Goal: Entertainment & Leisure: Consume media (video, audio)

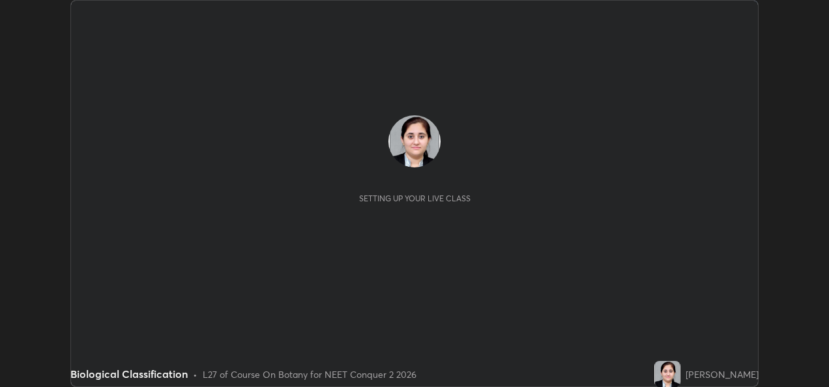
scroll to position [387, 828]
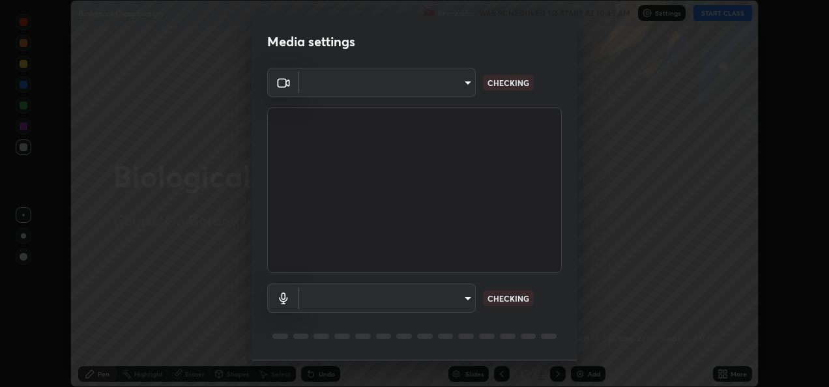
type input "fcbc606336747d805bd595eb40c6b5f29a1e1550cc5f4c8a38e7a1dcf20f99a9"
type input "bf0c866a6325e55d3bae0d7584da223482699bacb2ccebee08ad094193e983e5"
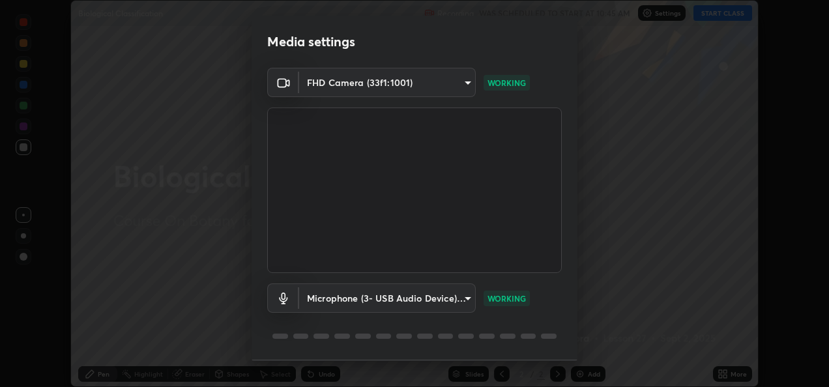
scroll to position [40, 0]
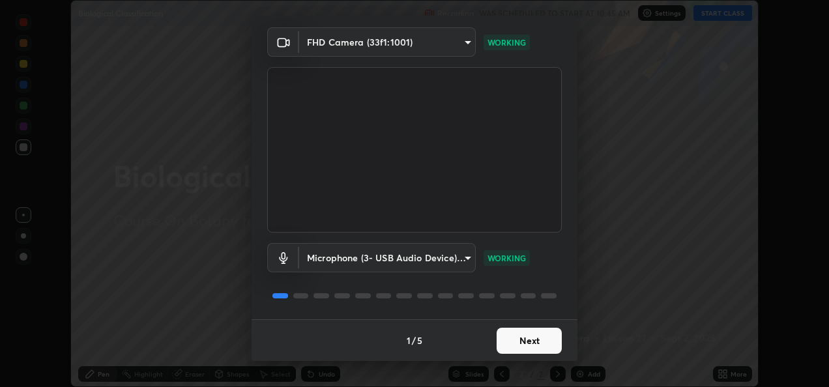
click at [519, 338] on button "Next" at bounding box center [529, 341] width 65 height 26
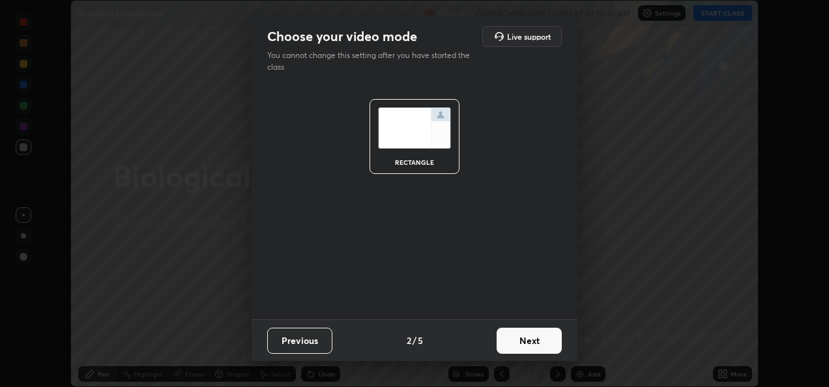
scroll to position [0, 0]
click at [519, 339] on button "Next" at bounding box center [529, 341] width 65 height 26
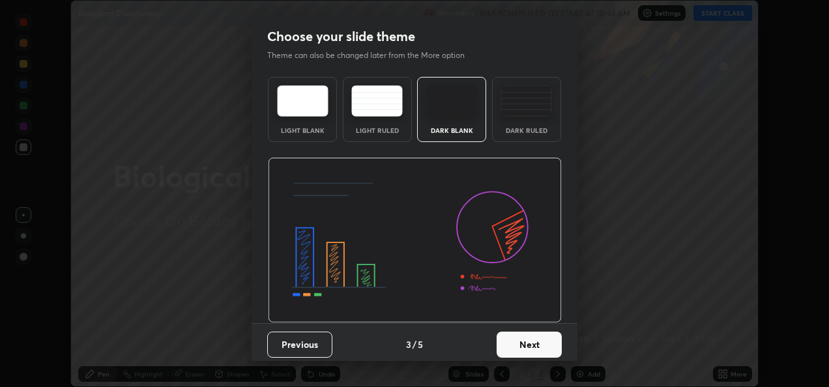
click at [518, 341] on button "Next" at bounding box center [529, 345] width 65 height 26
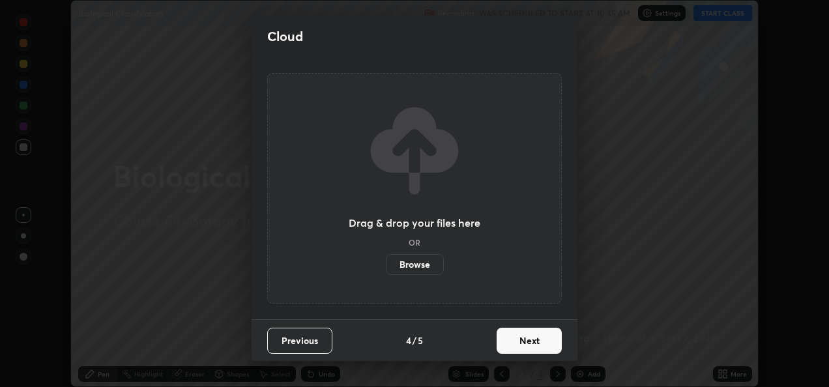
click at [541, 339] on button "Next" at bounding box center [529, 341] width 65 height 26
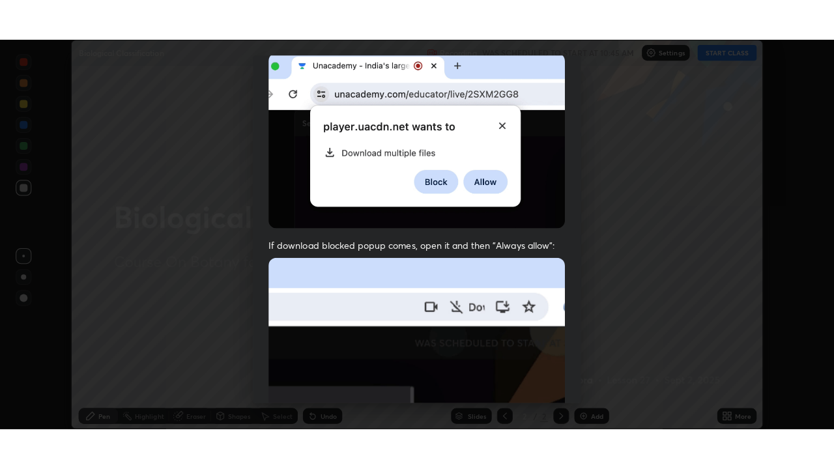
scroll to position [306, 0]
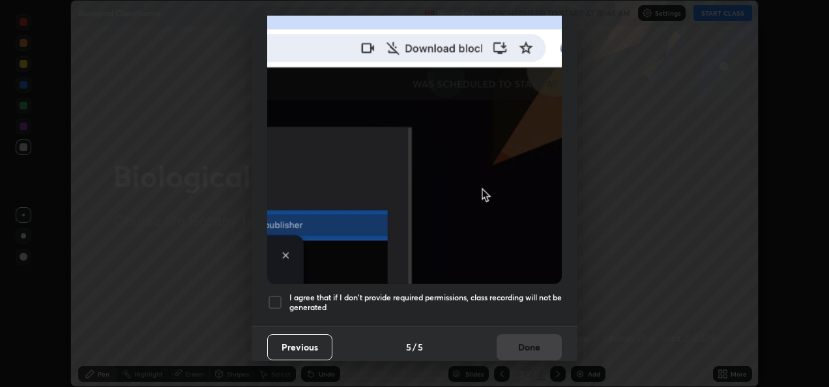
click at [278, 298] on div at bounding box center [275, 303] width 16 height 16
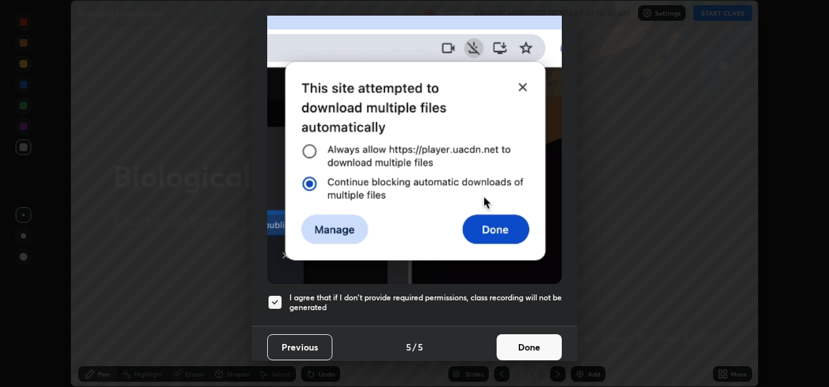
click at [504, 334] on button "Done" at bounding box center [529, 347] width 65 height 26
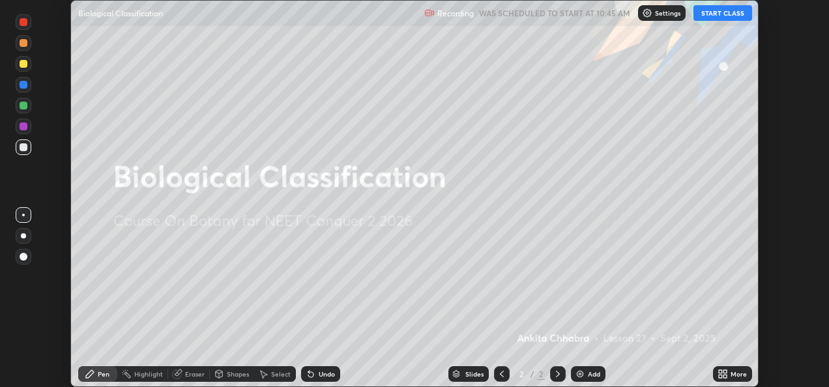
click at [712, 16] on button "START CLASS" at bounding box center [722, 13] width 59 height 16
click at [725, 373] on icon at bounding box center [724, 371] width 3 height 3
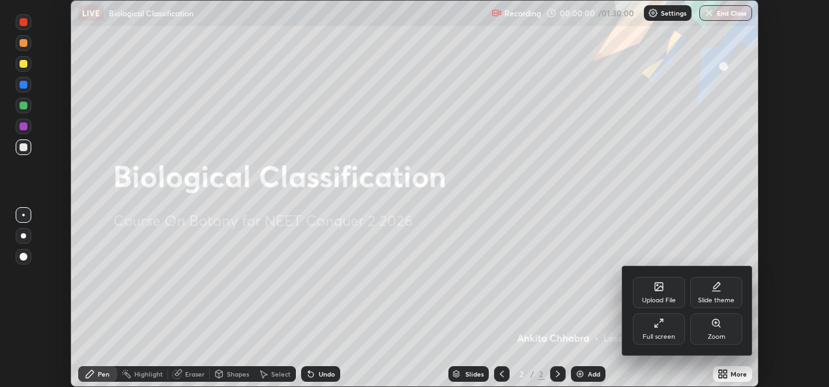
click at [680, 332] on div "Full screen" at bounding box center [659, 328] width 52 height 31
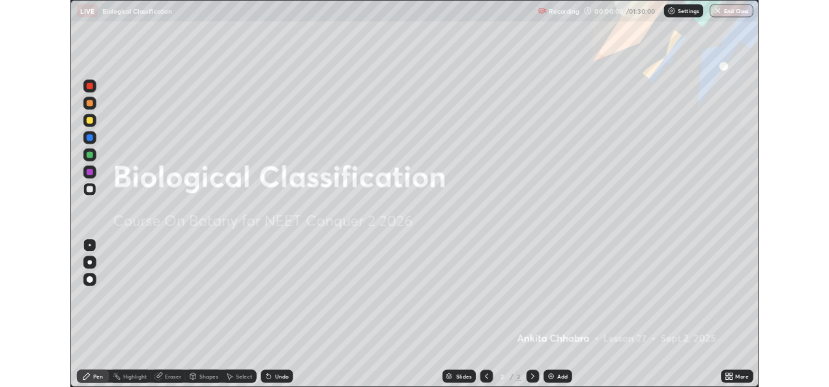
scroll to position [469, 834]
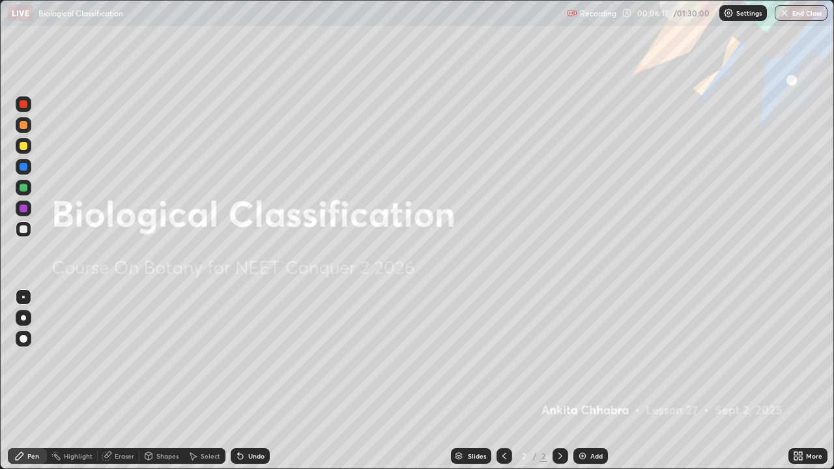
click at [800, 386] on icon at bounding box center [800, 453] width 3 height 3
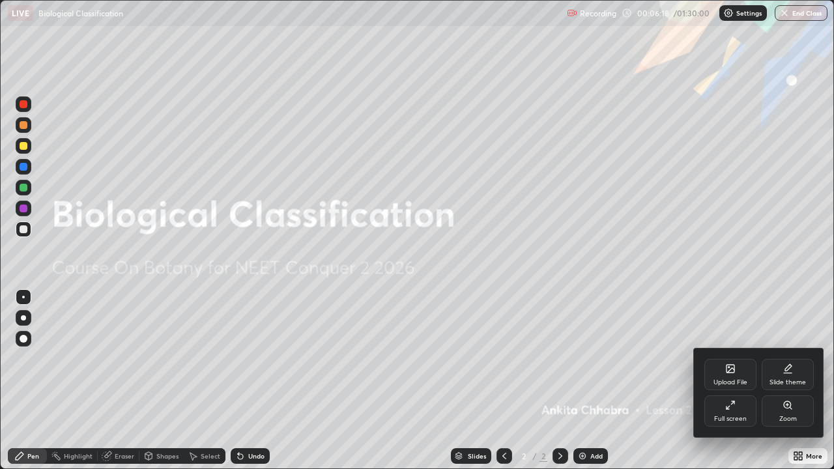
click at [737, 386] on div "Full screen" at bounding box center [730, 411] width 52 height 31
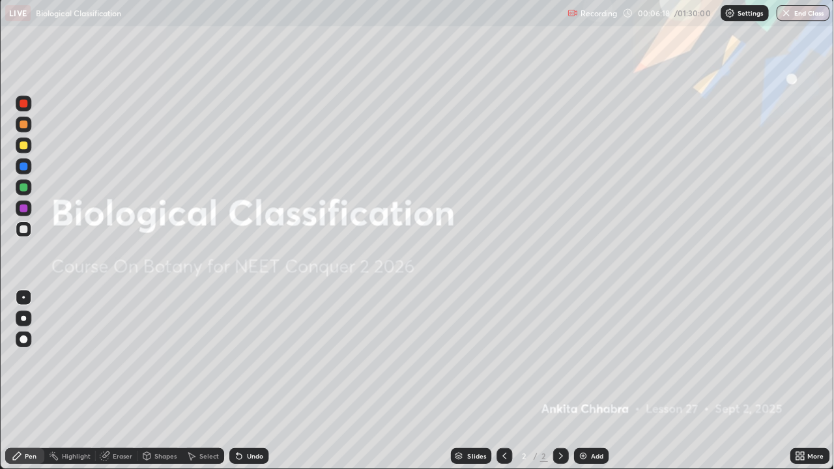
scroll to position [64775, 64333]
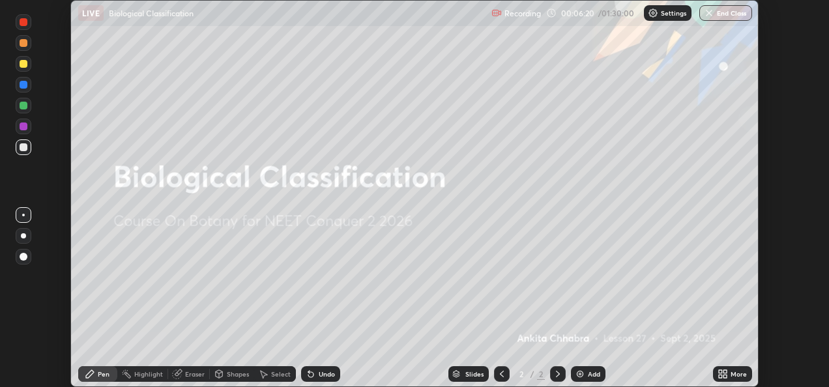
click at [580, 377] on img at bounding box center [580, 374] width 10 height 10
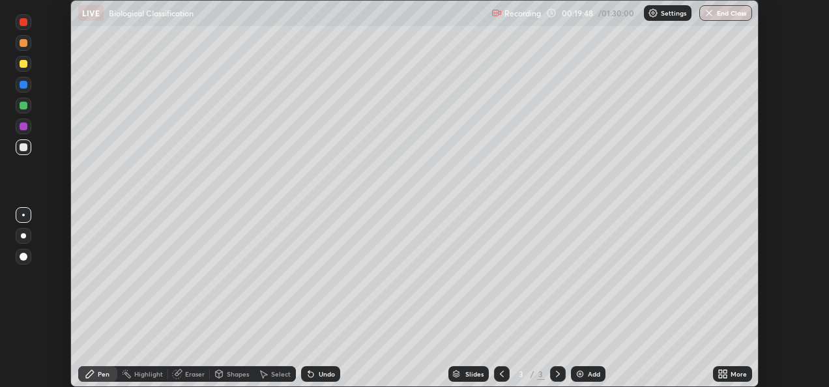
click at [723, 371] on icon at bounding box center [724, 371] width 3 height 3
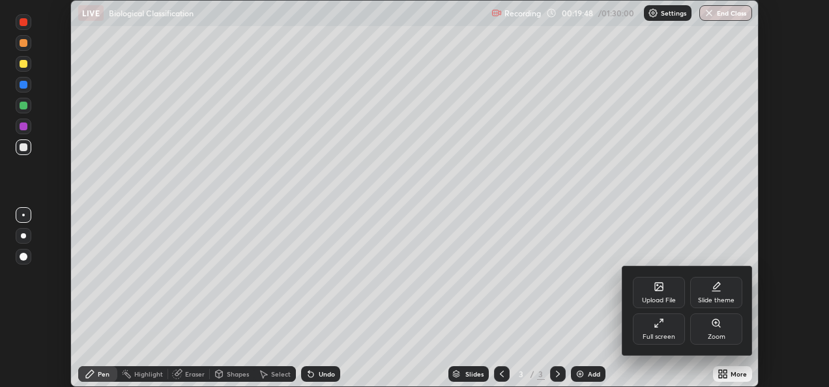
click at [670, 334] on div "Full screen" at bounding box center [658, 337] width 33 height 7
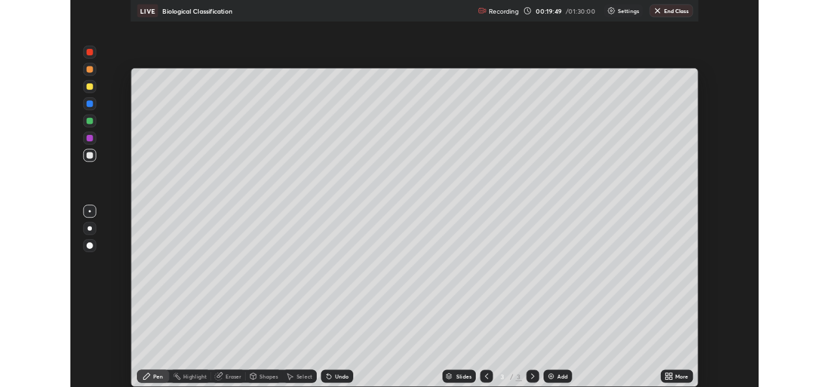
scroll to position [469, 834]
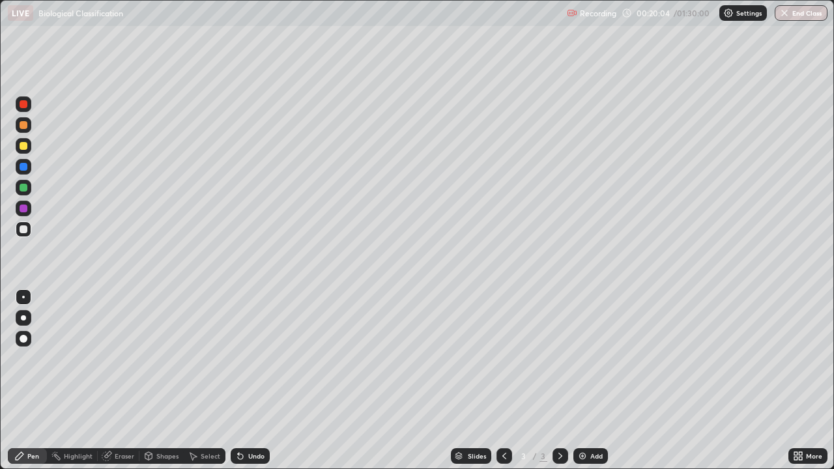
click at [23, 318] on div at bounding box center [23, 317] width 5 height 5
click at [29, 192] on div at bounding box center [24, 188] width 16 height 16
click at [25, 211] on div at bounding box center [24, 209] width 8 height 8
click at [24, 146] on div at bounding box center [24, 146] width 8 height 8
click at [23, 209] on div at bounding box center [24, 209] width 8 height 8
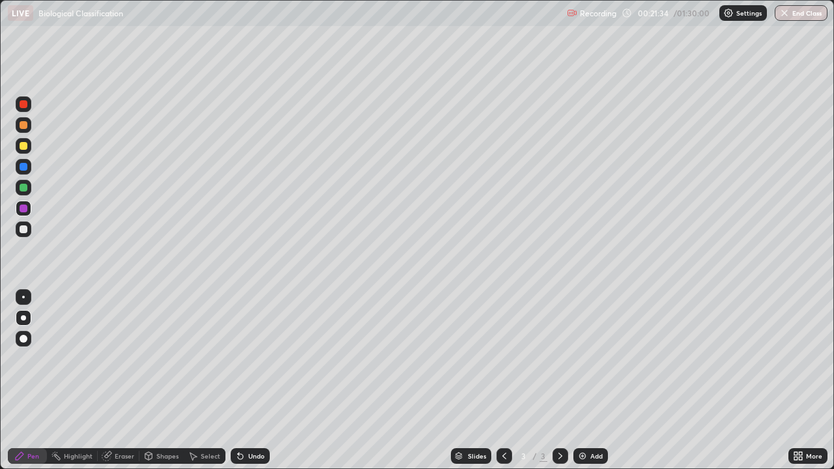
click at [23, 190] on div at bounding box center [24, 188] width 8 height 8
click at [25, 129] on div at bounding box center [24, 125] width 16 height 16
click at [253, 386] on div "Undo" at bounding box center [256, 456] width 16 height 7
click at [257, 386] on div "Undo" at bounding box center [256, 456] width 16 height 7
click at [259, 386] on div "Undo" at bounding box center [256, 456] width 16 height 7
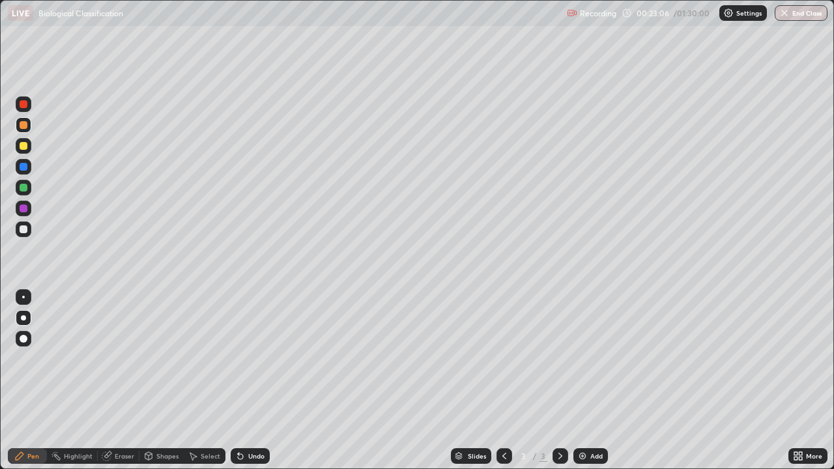
click at [27, 235] on div at bounding box center [24, 230] width 16 height 16
click at [26, 119] on div at bounding box center [24, 125] width 16 height 16
click at [27, 108] on div at bounding box center [24, 104] width 16 height 16
click at [585, 386] on img at bounding box center [582, 456] width 10 height 10
click at [29, 205] on div at bounding box center [24, 209] width 16 height 16
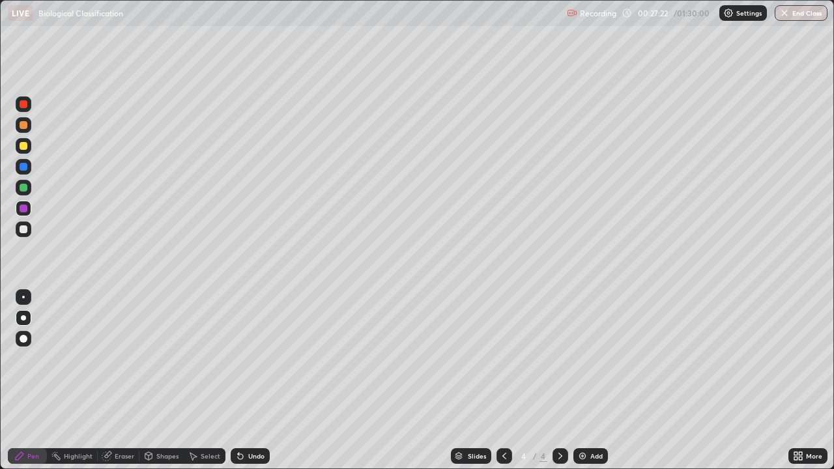
click at [22, 167] on div at bounding box center [24, 167] width 8 height 8
click at [253, 386] on div "Undo" at bounding box center [250, 456] width 39 height 16
click at [254, 386] on div "Undo" at bounding box center [256, 456] width 16 height 7
click at [261, 386] on div "Undo" at bounding box center [250, 456] width 39 height 16
click at [259, 386] on div "Undo" at bounding box center [250, 456] width 39 height 16
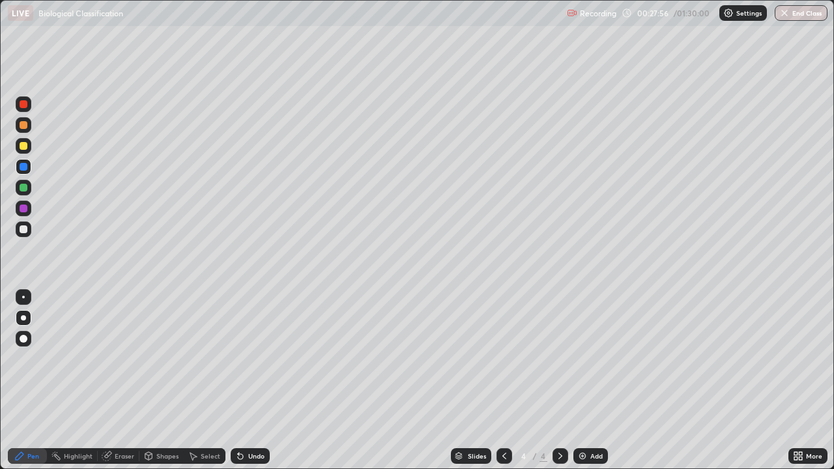
click at [259, 386] on div "Undo" at bounding box center [250, 456] width 39 height 16
click at [30, 193] on div at bounding box center [24, 188] width 16 height 16
click at [28, 130] on div at bounding box center [24, 125] width 16 height 16
click at [250, 386] on div "Undo" at bounding box center [250, 456] width 39 height 16
click at [246, 386] on div "Undo" at bounding box center [250, 456] width 39 height 16
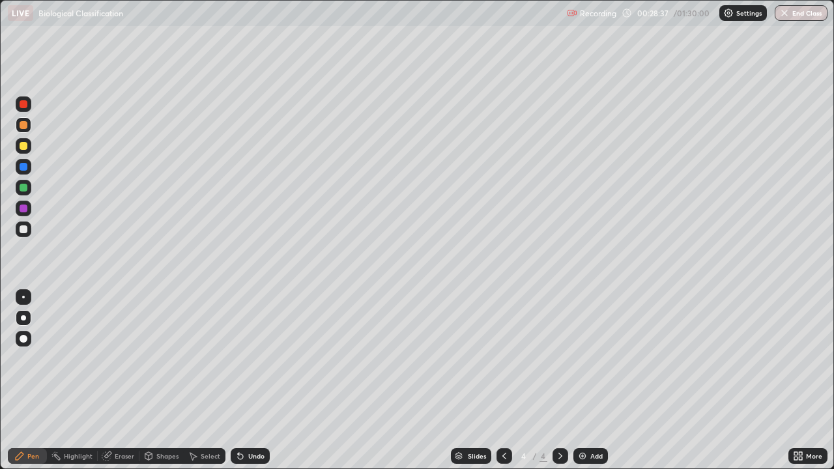
click at [248, 386] on div "Undo" at bounding box center [250, 456] width 39 height 16
click at [253, 386] on div "Undo" at bounding box center [256, 456] width 16 height 7
click at [24, 105] on div at bounding box center [24, 104] width 8 height 8
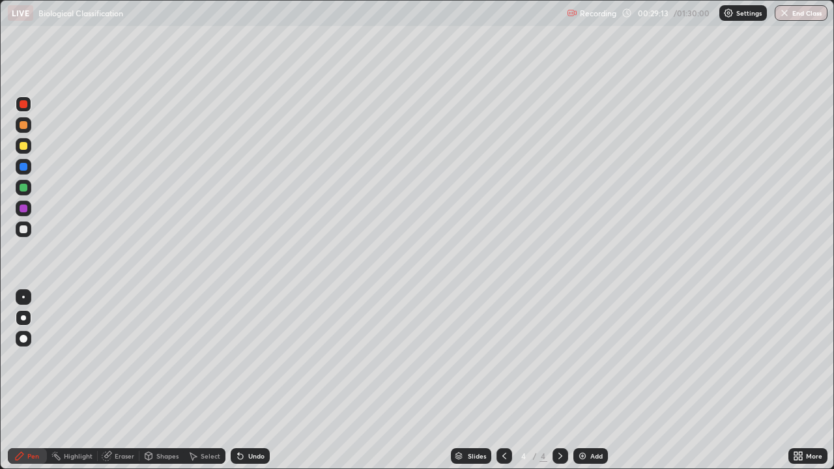
click at [238, 386] on icon at bounding box center [240, 456] width 5 height 5
click at [250, 386] on div "Undo" at bounding box center [256, 456] width 16 height 7
click at [27, 233] on div at bounding box center [24, 230] width 16 height 16
click at [586, 386] on img at bounding box center [582, 456] width 10 height 10
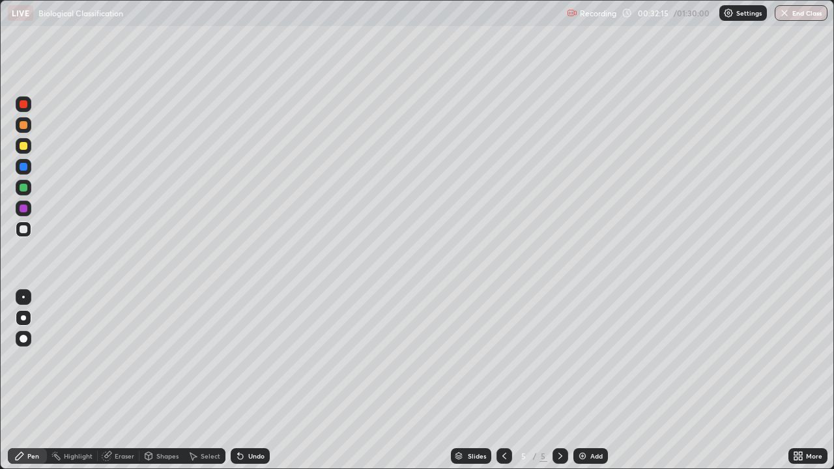
click at [29, 212] on div at bounding box center [24, 209] width 16 height 16
click at [25, 189] on div at bounding box center [24, 188] width 8 height 8
click at [251, 386] on div "Undo" at bounding box center [256, 456] width 16 height 7
click at [31, 128] on div at bounding box center [24, 125] width 16 height 16
click at [25, 190] on div at bounding box center [24, 188] width 8 height 8
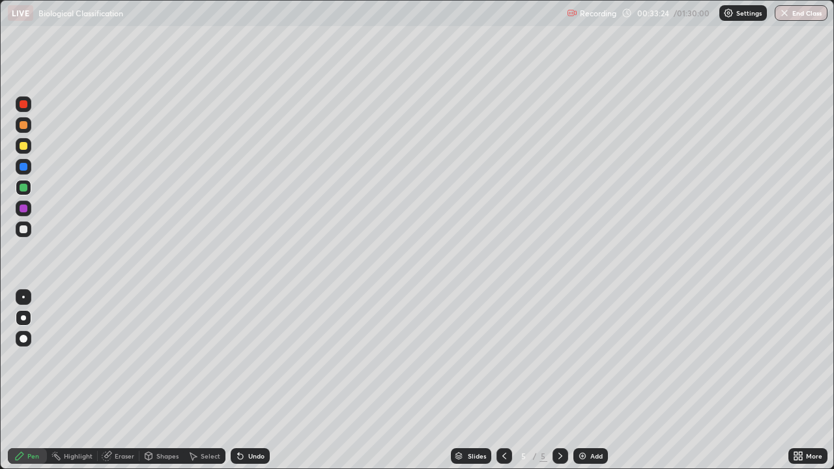
click at [24, 209] on div at bounding box center [24, 209] width 8 height 8
click at [23, 167] on div at bounding box center [24, 167] width 8 height 8
click at [248, 386] on div "Undo" at bounding box center [256, 456] width 16 height 7
click at [252, 386] on div "Undo" at bounding box center [256, 456] width 16 height 7
click at [259, 386] on div "Undo" at bounding box center [256, 456] width 16 height 7
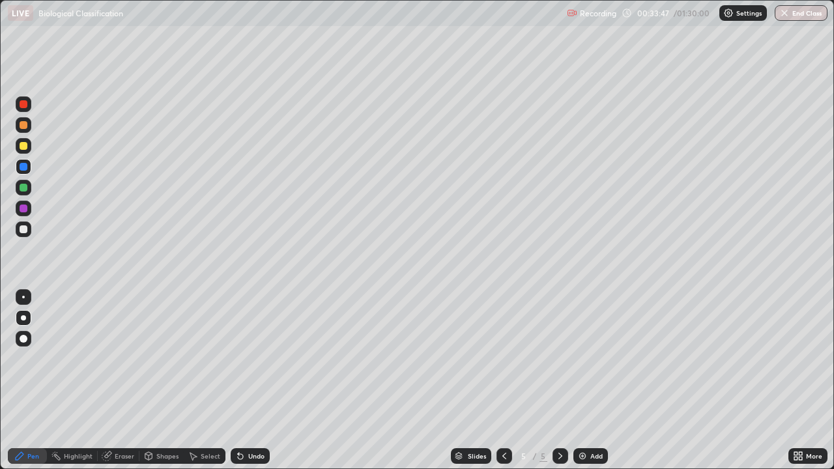
click at [262, 386] on div "Undo" at bounding box center [256, 456] width 16 height 7
click at [261, 386] on div "Undo" at bounding box center [250, 456] width 39 height 16
click at [23, 105] on div at bounding box center [24, 104] width 8 height 8
click at [28, 132] on div at bounding box center [24, 125] width 16 height 16
click at [29, 233] on div at bounding box center [24, 230] width 16 height 16
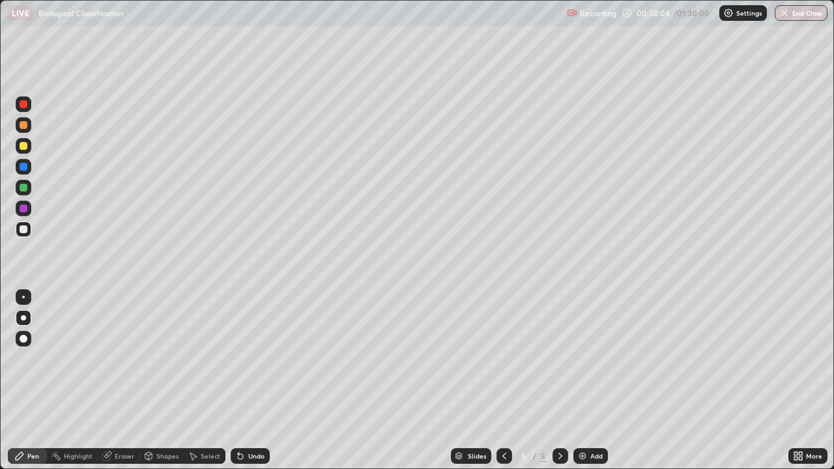
click at [577, 386] on img at bounding box center [582, 456] width 10 height 10
click at [27, 151] on div at bounding box center [24, 146] width 16 height 16
click at [29, 168] on div at bounding box center [24, 167] width 16 height 16
click at [796, 386] on icon at bounding box center [795, 453] width 3 height 3
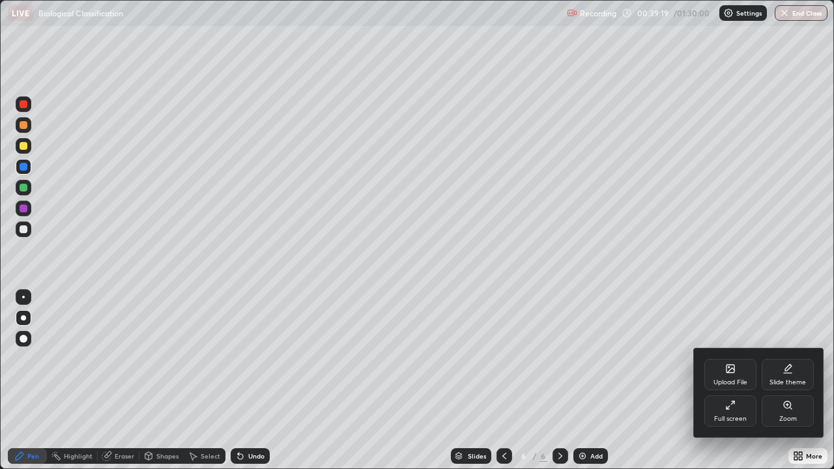
click at [796, 386] on div at bounding box center [417, 234] width 834 height 469
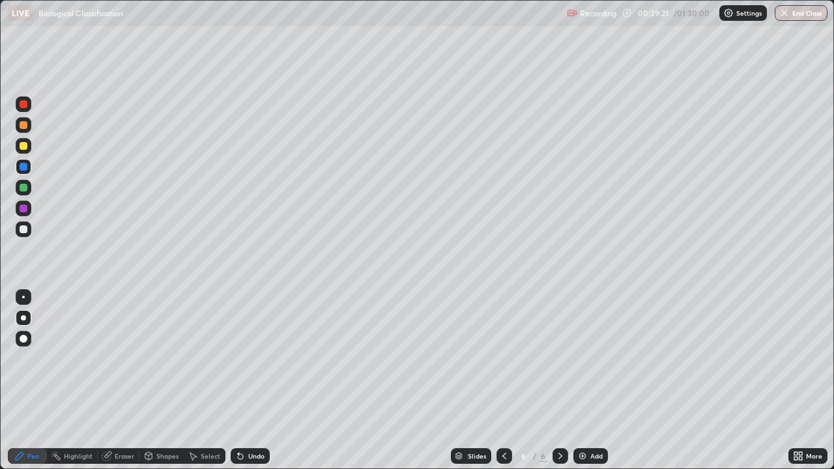
click at [25, 211] on div at bounding box center [24, 209] width 8 height 8
click at [29, 190] on div at bounding box center [24, 188] width 16 height 16
click at [29, 169] on div at bounding box center [24, 167] width 16 height 16
click at [23, 209] on div at bounding box center [24, 209] width 8 height 8
click at [26, 149] on div at bounding box center [24, 146] width 8 height 8
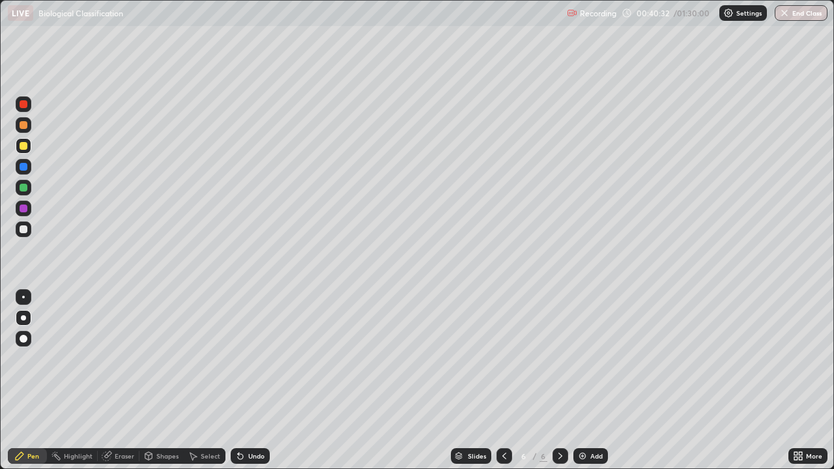
click at [27, 108] on div at bounding box center [24, 104] width 16 height 16
click at [29, 172] on div at bounding box center [24, 167] width 16 height 16
click at [30, 209] on div at bounding box center [24, 209] width 16 height 16
click at [23, 186] on div at bounding box center [24, 188] width 8 height 8
click at [23, 233] on div at bounding box center [24, 229] width 8 height 8
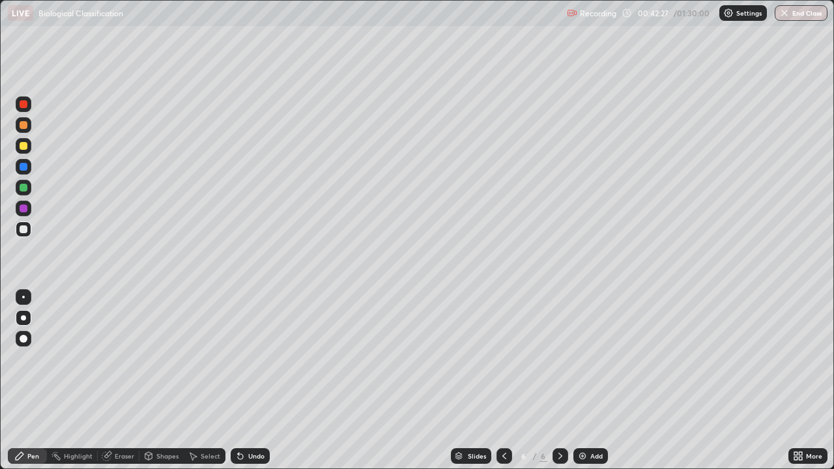
click at [257, 386] on div "Undo" at bounding box center [256, 456] width 16 height 7
click at [584, 386] on img at bounding box center [582, 456] width 10 height 10
click at [27, 147] on div at bounding box center [24, 146] width 8 height 8
click at [26, 229] on div at bounding box center [24, 229] width 8 height 8
click at [25, 130] on div at bounding box center [24, 125] width 16 height 16
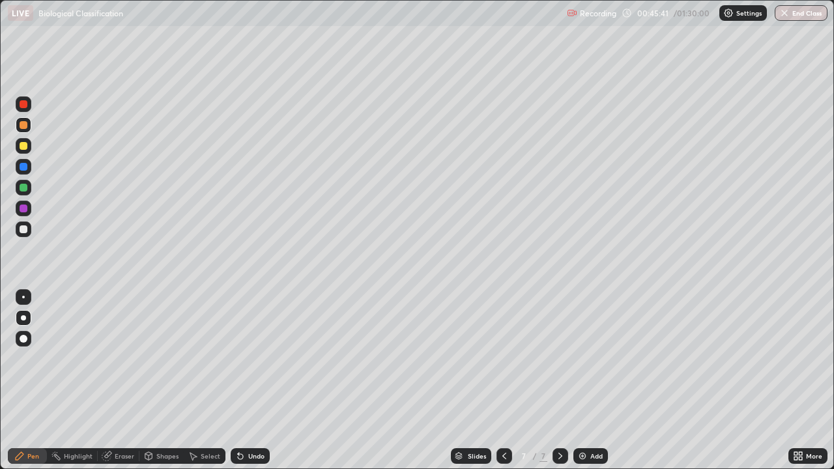
click at [23, 169] on div at bounding box center [24, 167] width 8 height 8
click at [22, 212] on div at bounding box center [24, 209] width 8 height 8
click at [27, 338] on div at bounding box center [24, 339] width 8 height 8
click at [23, 318] on div at bounding box center [23, 317] width 5 height 5
click at [26, 229] on div at bounding box center [24, 229] width 8 height 8
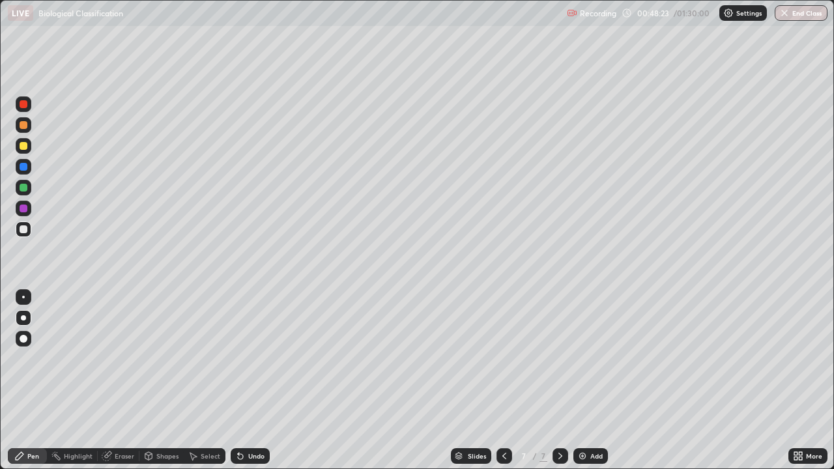
click at [24, 104] on div at bounding box center [24, 104] width 8 height 8
click at [583, 386] on img at bounding box center [582, 456] width 10 height 10
click at [22, 214] on div at bounding box center [24, 209] width 16 height 16
click at [28, 230] on div at bounding box center [24, 230] width 16 height 16
click at [29, 212] on div at bounding box center [24, 209] width 16 height 16
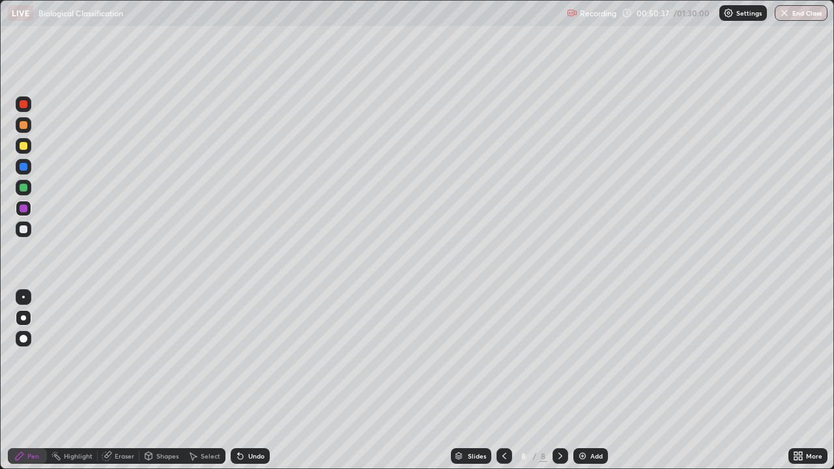
click at [27, 149] on div at bounding box center [24, 146] width 8 height 8
click at [248, 386] on div "Undo" at bounding box center [250, 456] width 39 height 16
click at [25, 228] on div at bounding box center [24, 229] width 8 height 8
click at [23, 339] on div at bounding box center [24, 339] width 8 height 8
click at [23, 297] on div at bounding box center [23, 297] width 3 height 3
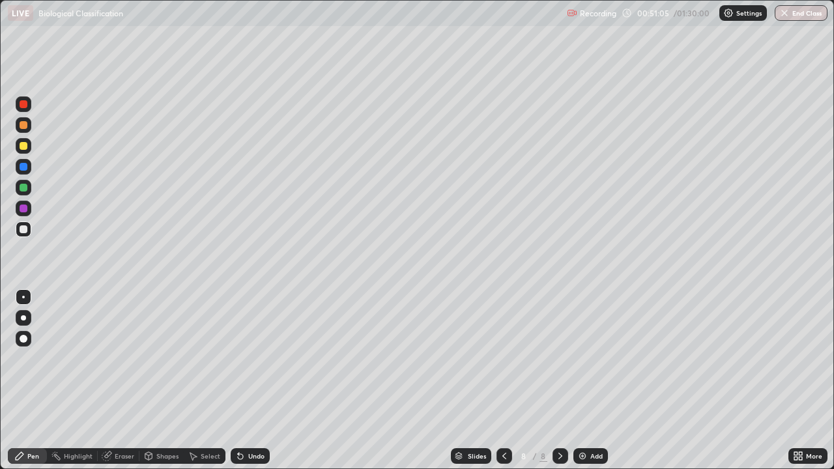
click at [28, 168] on div at bounding box center [24, 167] width 16 height 16
click at [25, 318] on div at bounding box center [23, 317] width 5 height 5
click at [23, 146] on div at bounding box center [24, 146] width 8 height 8
click at [23, 229] on div at bounding box center [24, 229] width 8 height 8
click at [30, 214] on div at bounding box center [24, 208] width 16 height 21
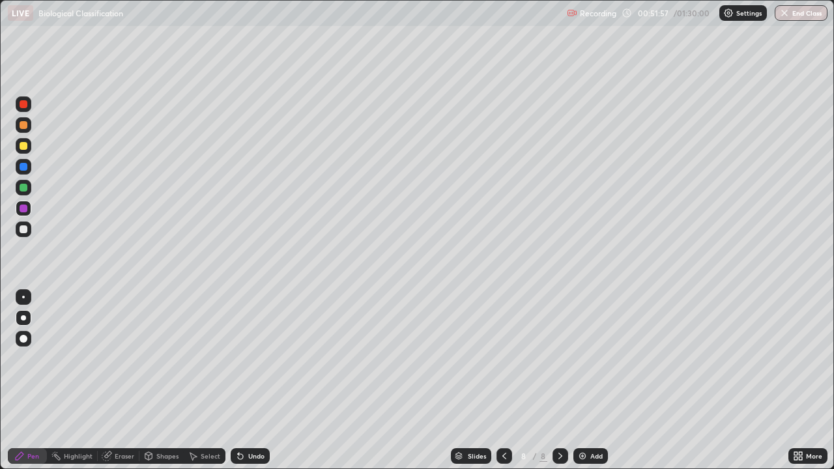
click at [24, 229] on div at bounding box center [24, 229] width 8 height 8
click at [30, 185] on div at bounding box center [24, 188] width 16 height 16
click at [23, 209] on div at bounding box center [24, 209] width 8 height 8
click at [26, 166] on div at bounding box center [24, 167] width 8 height 8
click at [28, 124] on div at bounding box center [24, 125] width 16 height 16
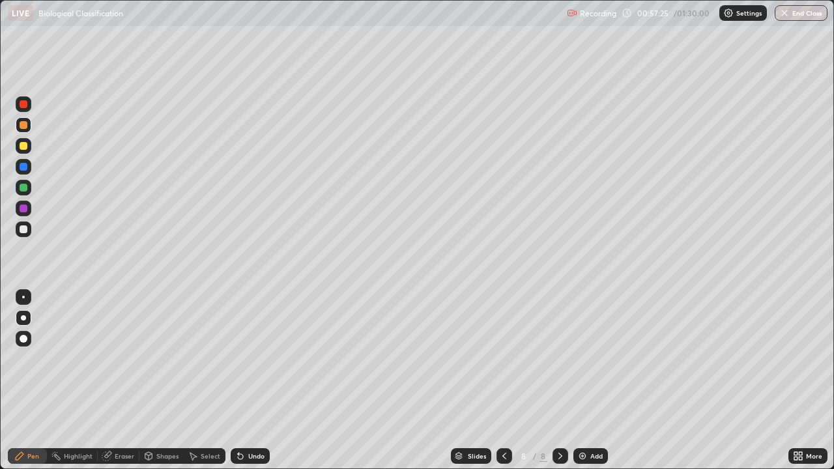
click at [802, 386] on icon at bounding box center [800, 458] width 3 height 3
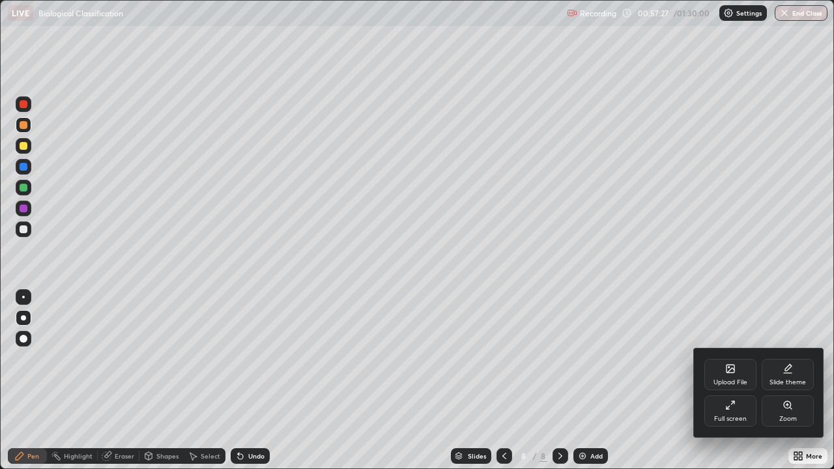
click at [727, 386] on icon at bounding box center [728, 407] width 3 height 3
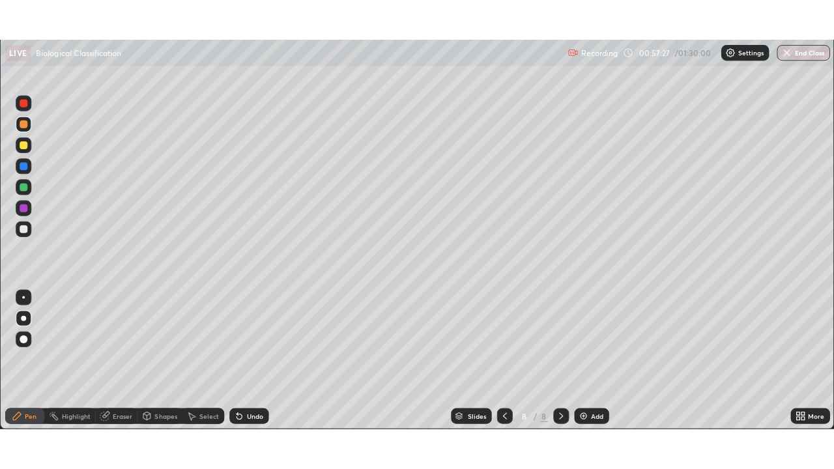
scroll to position [64775, 64333]
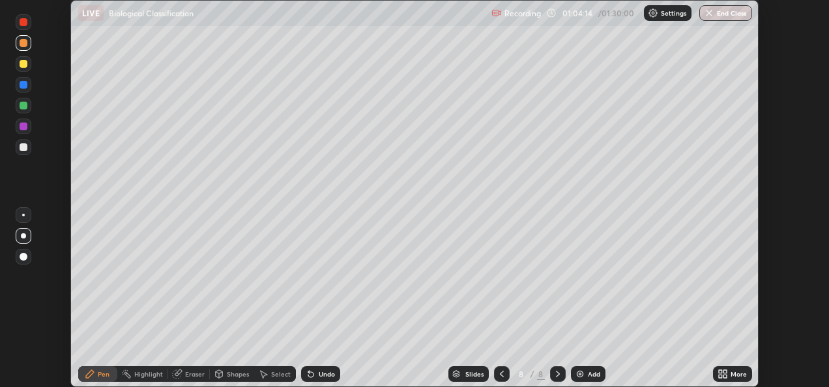
click at [720, 371] on icon at bounding box center [720, 371] width 3 height 3
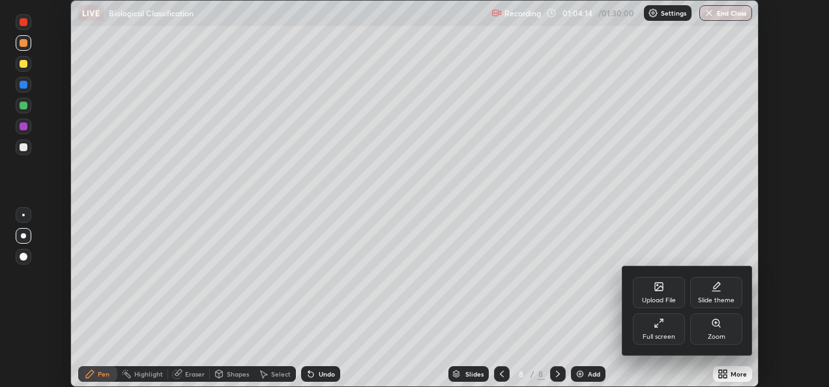
click at [649, 329] on div "Full screen" at bounding box center [659, 328] width 52 height 31
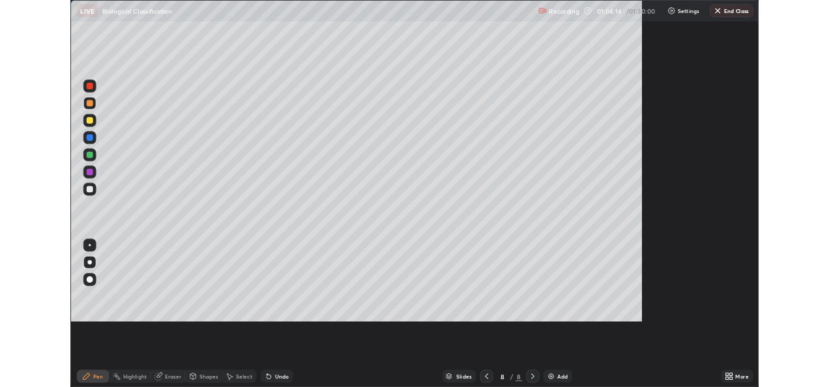
scroll to position [469, 834]
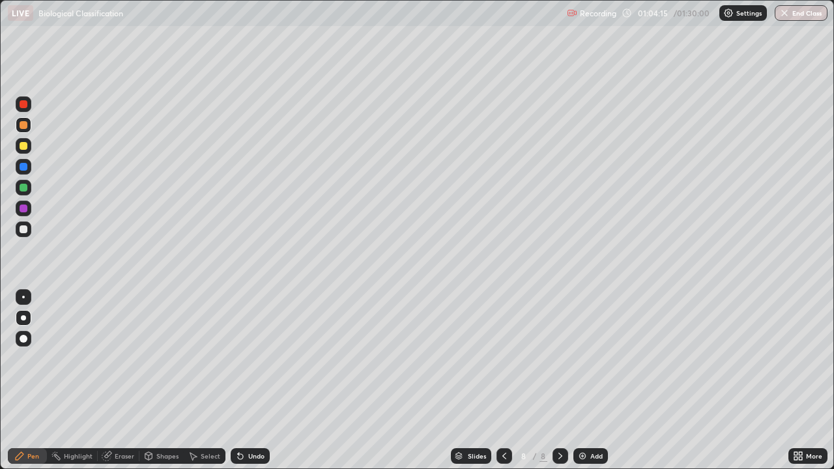
click at [587, 386] on div "Add" at bounding box center [590, 456] width 35 height 16
click at [26, 169] on div at bounding box center [24, 167] width 8 height 8
click at [25, 228] on div at bounding box center [24, 229] width 8 height 8
click at [24, 167] on div at bounding box center [24, 167] width 8 height 8
click at [29, 147] on div at bounding box center [24, 146] width 16 height 16
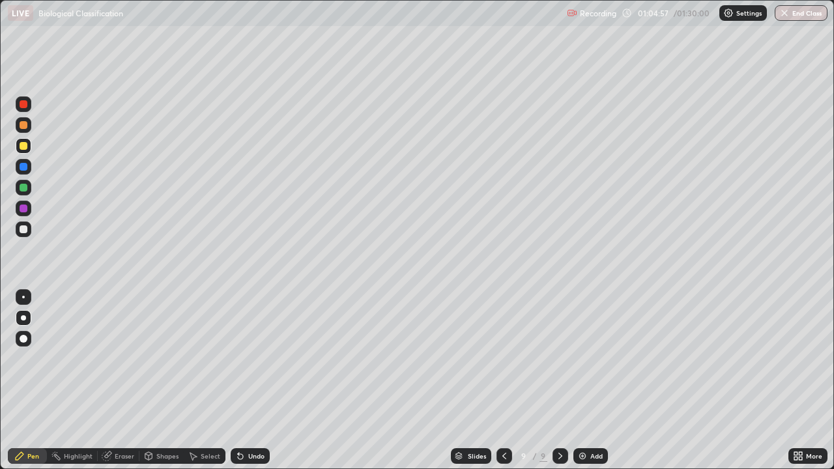
click at [29, 195] on div at bounding box center [24, 187] width 16 height 21
click at [25, 111] on div at bounding box center [24, 104] width 16 height 16
click at [25, 132] on div at bounding box center [24, 125] width 16 height 16
click at [25, 207] on div at bounding box center [24, 209] width 8 height 8
click at [24, 231] on div at bounding box center [24, 229] width 8 height 8
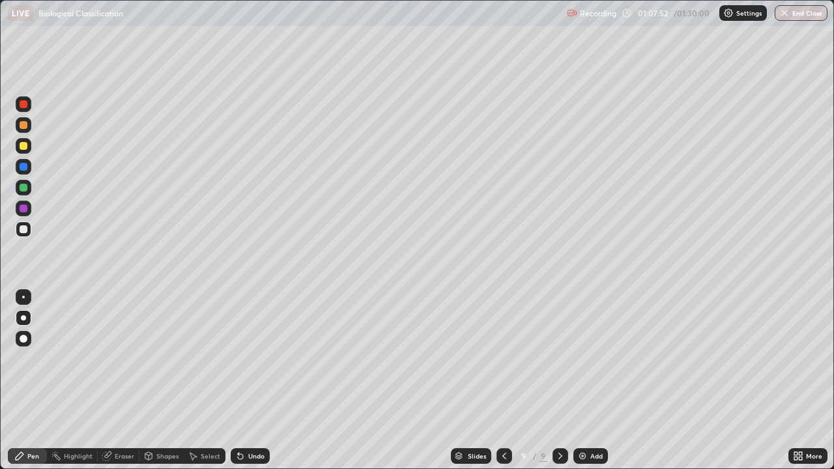
click at [801, 386] on icon at bounding box center [800, 458] width 3 height 3
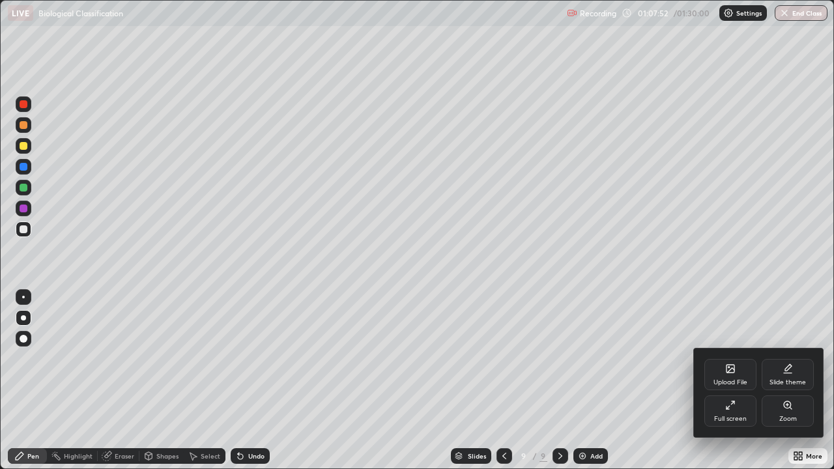
click at [725, 386] on icon at bounding box center [730, 405] width 10 height 10
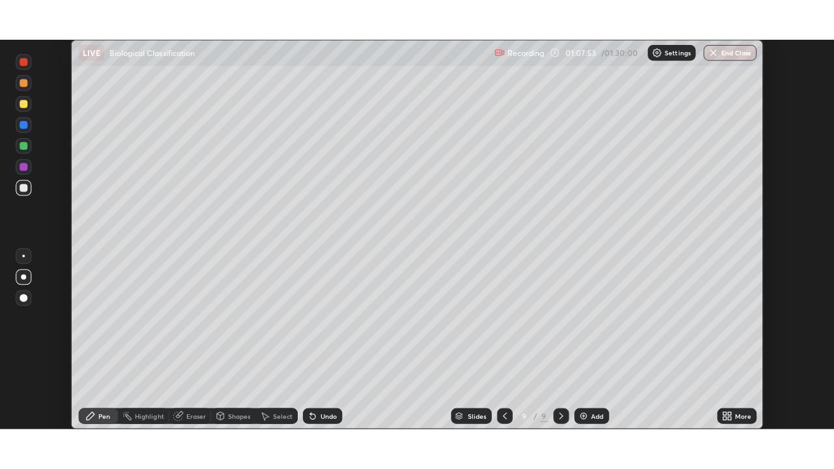
scroll to position [64775, 64333]
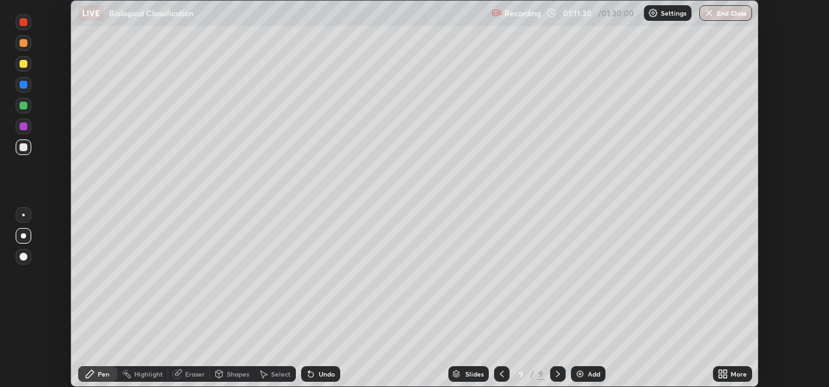
click at [719, 371] on icon at bounding box center [720, 371] width 3 height 3
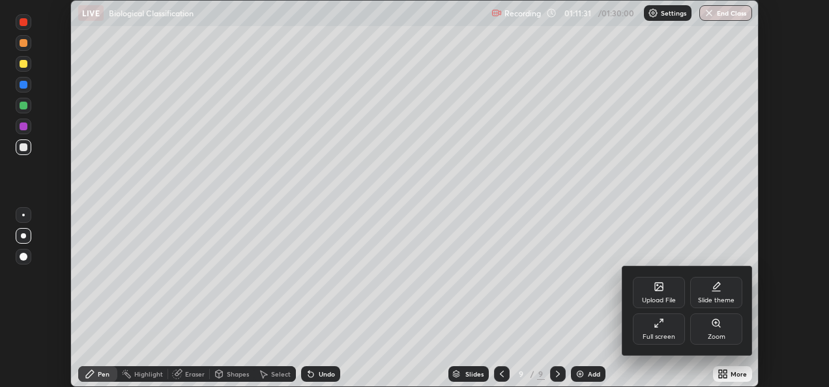
click at [653, 335] on div "Full screen" at bounding box center [658, 337] width 33 height 7
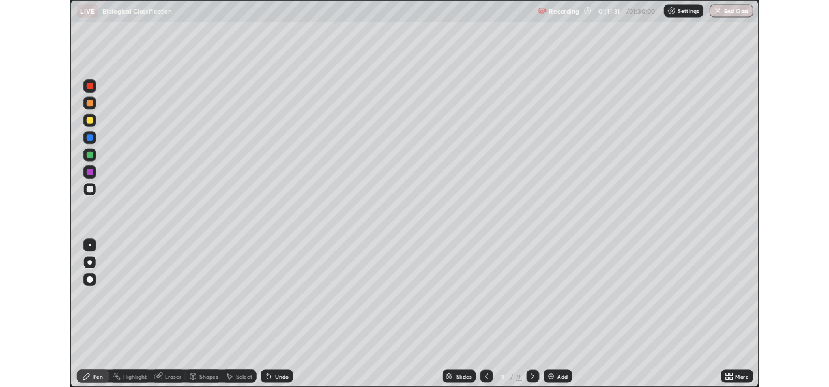
scroll to position [469, 834]
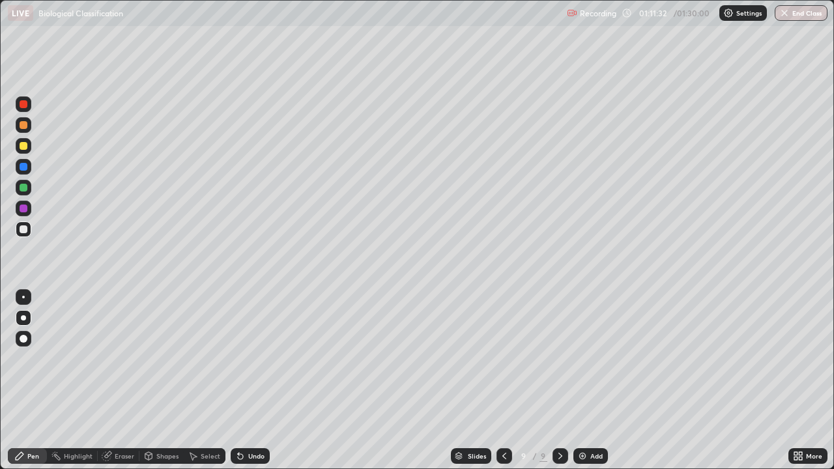
click at [578, 386] on img at bounding box center [582, 456] width 10 height 10
click at [29, 188] on div at bounding box center [24, 188] width 16 height 16
click at [29, 209] on div at bounding box center [24, 209] width 16 height 16
click at [252, 386] on div "Undo" at bounding box center [250, 456] width 39 height 16
click at [251, 386] on div "Undo" at bounding box center [250, 456] width 39 height 16
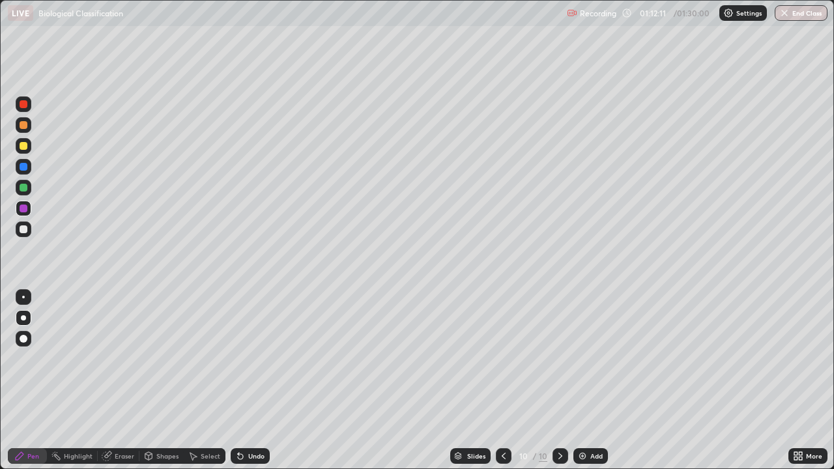
click at [29, 119] on div at bounding box center [24, 125] width 16 height 16
click at [24, 104] on div at bounding box center [24, 104] width 8 height 8
click at [26, 229] on div at bounding box center [24, 229] width 8 height 8
click at [27, 169] on div at bounding box center [24, 167] width 8 height 8
click at [115, 386] on div "Eraser" at bounding box center [125, 456] width 20 height 7
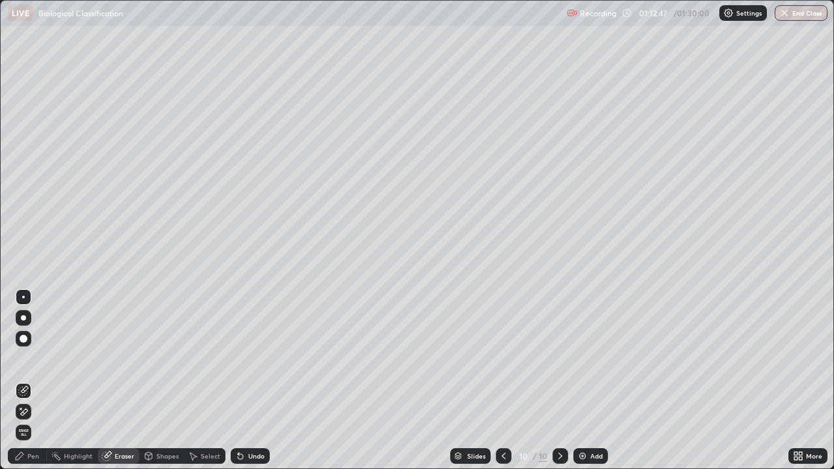
click at [29, 386] on div "Pen" at bounding box center [33, 456] width 12 height 7
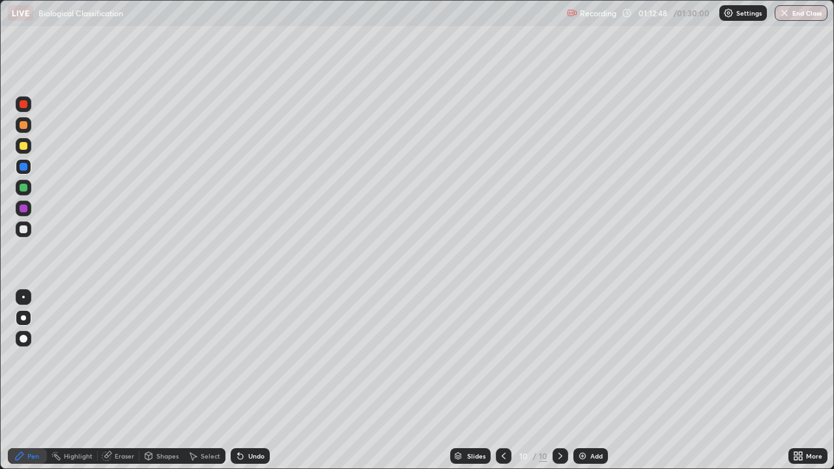
click at [23, 229] on div at bounding box center [24, 229] width 8 height 8
click at [796, 386] on icon at bounding box center [795, 453] width 3 height 3
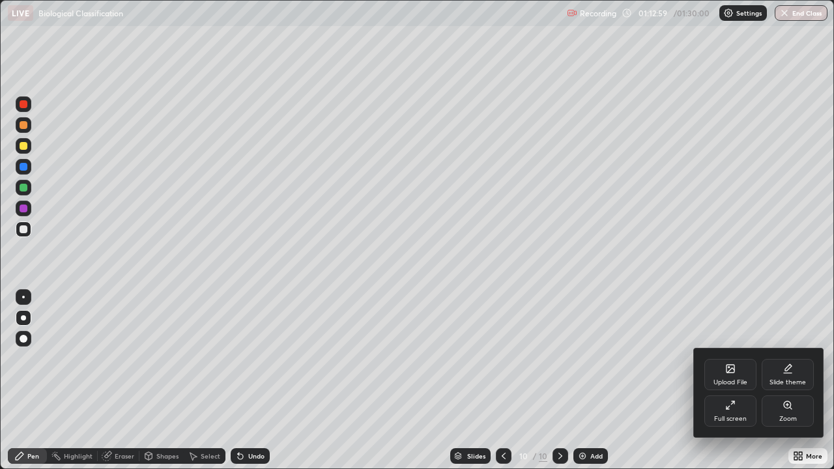
click at [724, 386] on div "Full screen" at bounding box center [730, 411] width 52 height 31
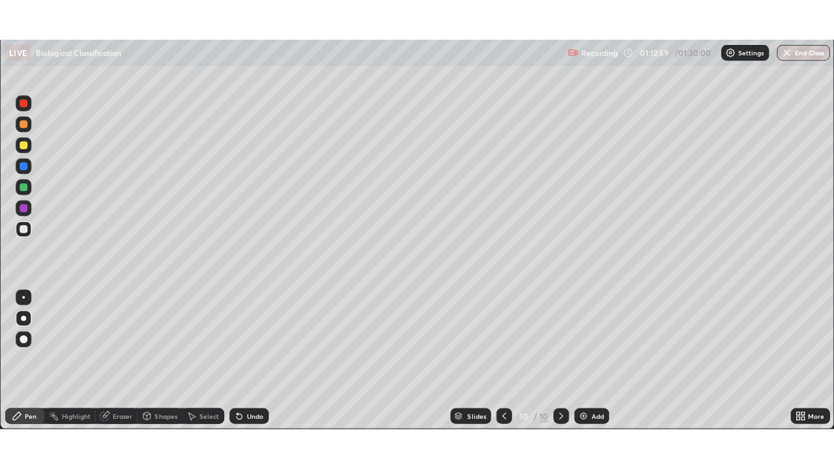
scroll to position [64775, 64333]
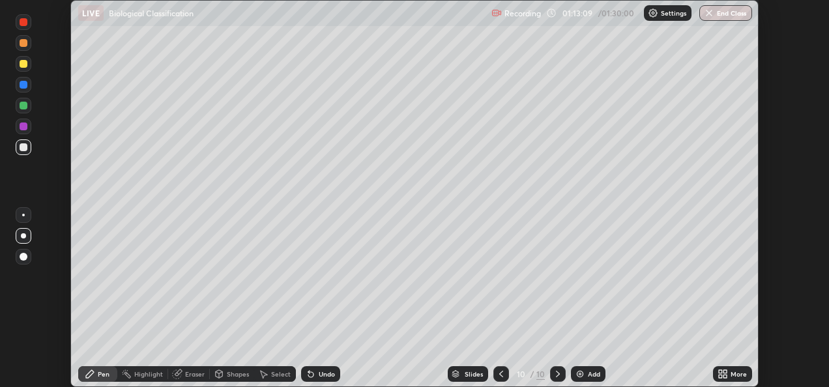
click at [732, 377] on div "More" at bounding box center [738, 374] width 16 height 7
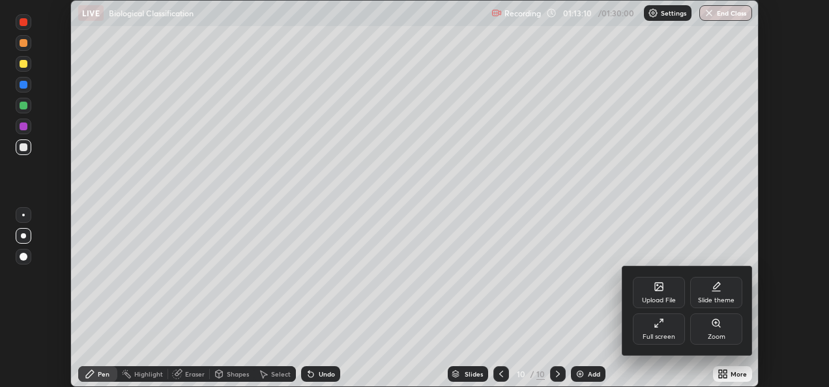
click at [674, 332] on div "Full screen" at bounding box center [659, 328] width 52 height 31
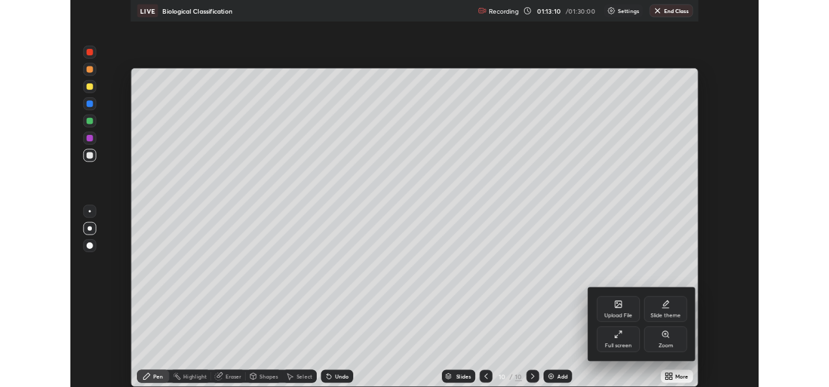
scroll to position [469, 834]
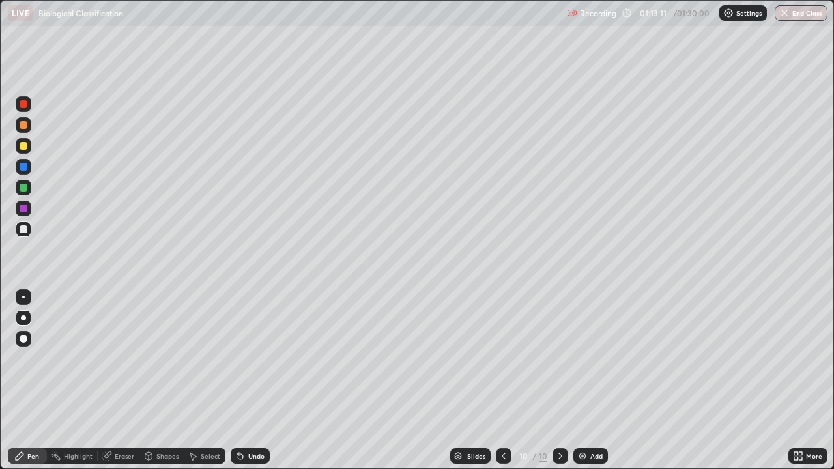
click at [130, 386] on div "Eraser" at bounding box center [125, 456] width 20 height 7
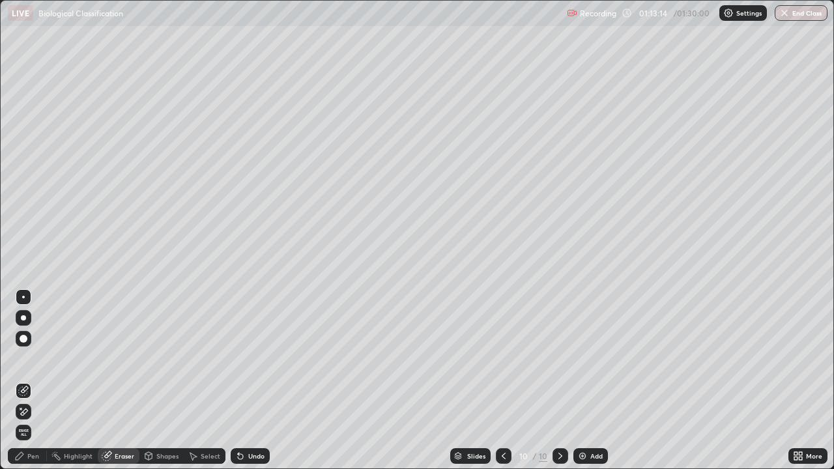
click at [36, 386] on div "Pen" at bounding box center [33, 456] width 12 height 7
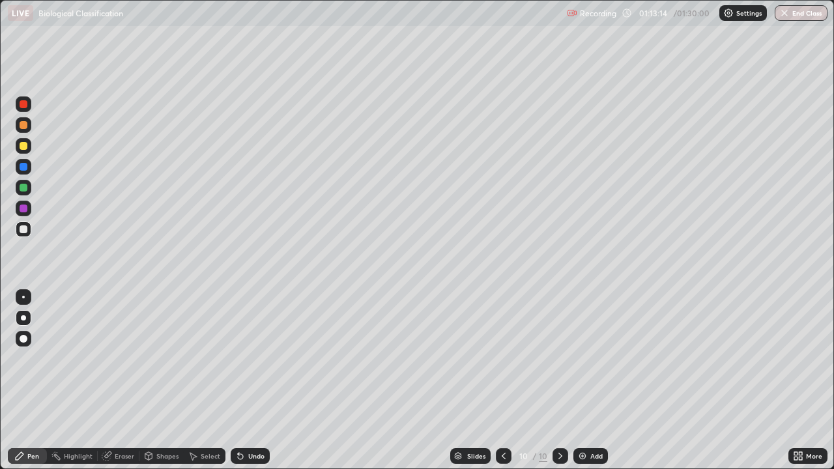
click at [29, 233] on div at bounding box center [24, 230] width 16 height 16
click at [115, 386] on div "Eraser" at bounding box center [125, 456] width 20 height 7
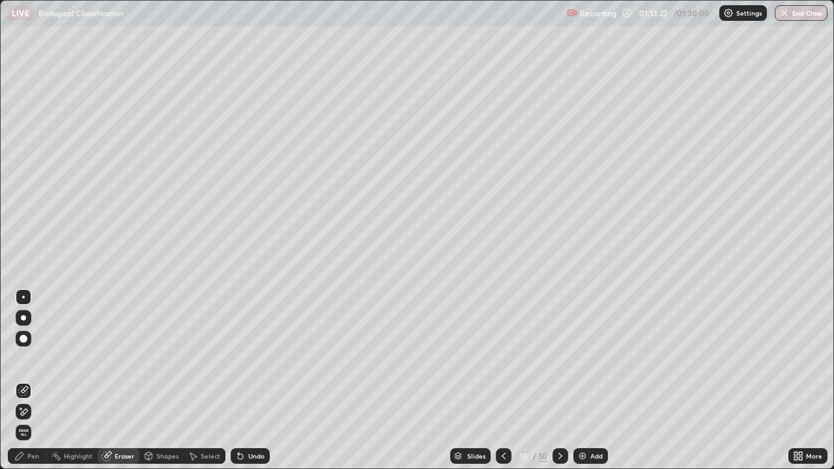
click at [31, 386] on div "Pen" at bounding box center [33, 456] width 12 height 7
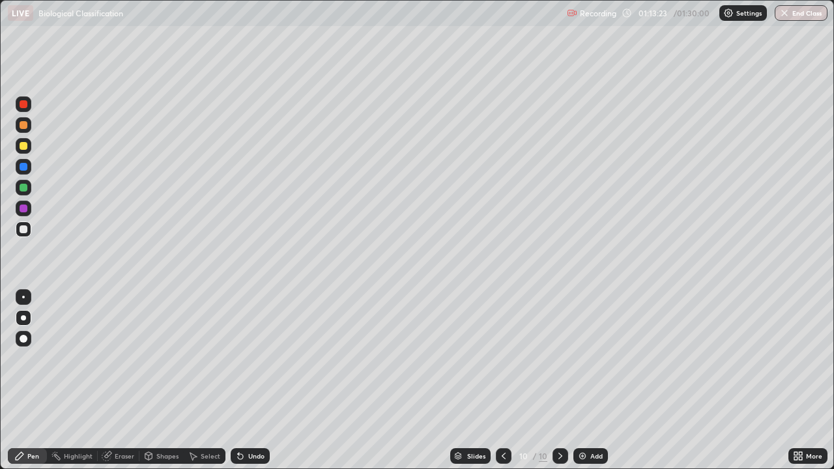
click at [25, 170] on div at bounding box center [24, 167] width 8 height 8
click at [26, 212] on div at bounding box center [24, 209] width 16 height 16
click at [23, 188] on div at bounding box center [24, 188] width 8 height 8
click at [24, 230] on div at bounding box center [24, 229] width 8 height 8
click at [24, 209] on div at bounding box center [24, 209] width 8 height 8
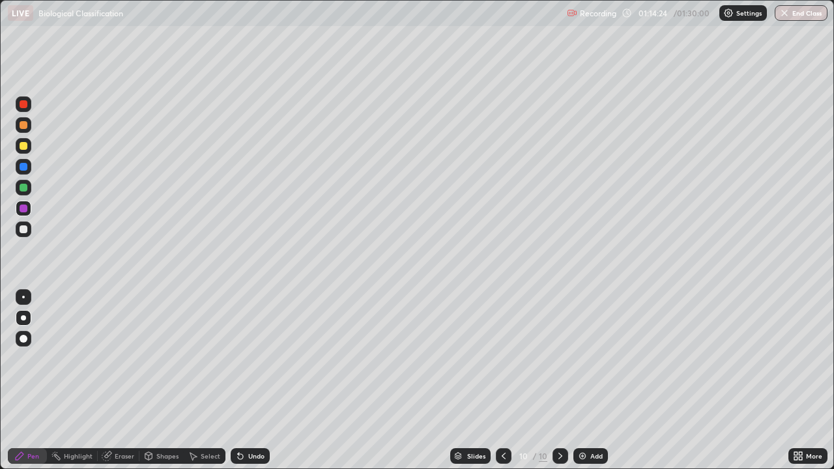
click at [241, 386] on icon at bounding box center [240, 456] width 10 height 10
click at [242, 386] on icon at bounding box center [240, 456] width 10 height 10
click at [238, 386] on icon at bounding box center [240, 456] width 5 height 5
click at [246, 386] on div "Undo" at bounding box center [250, 456] width 39 height 16
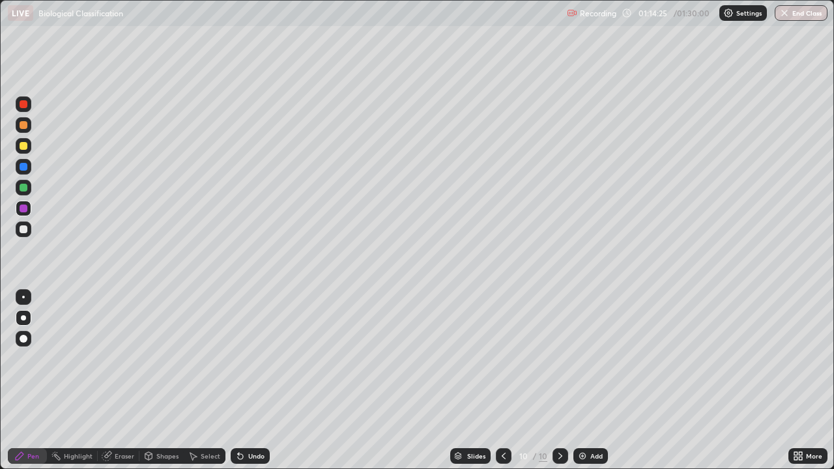
click at [238, 386] on icon at bounding box center [240, 456] width 5 height 5
click at [253, 386] on div "Undo" at bounding box center [250, 456] width 39 height 16
click at [255, 386] on div "Undo" at bounding box center [256, 456] width 16 height 7
click at [123, 386] on div "Eraser" at bounding box center [125, 456] width 20 height 7
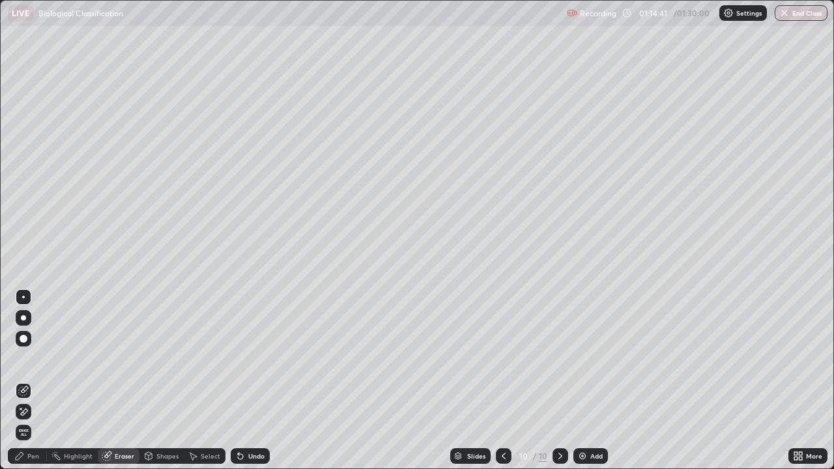
click at [40, 386] on div "Pen" at bounding box center [27, 456] width 39 height 16
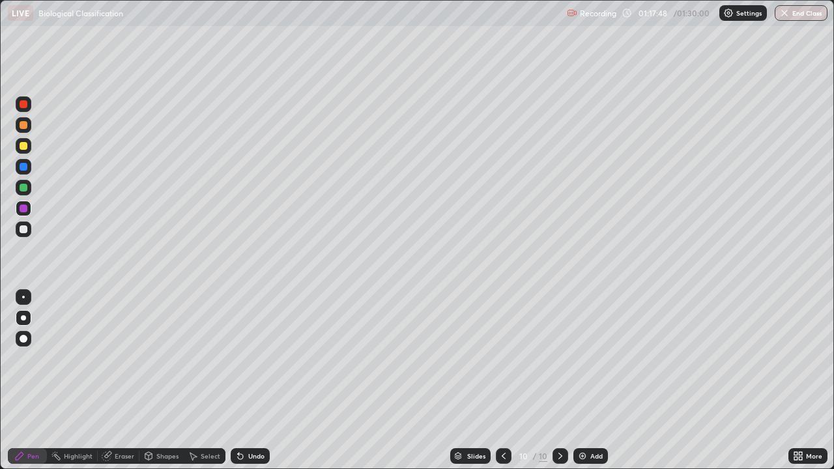
click at [795, 386] on icon at bounding box center [795, 453] width 3 height 3
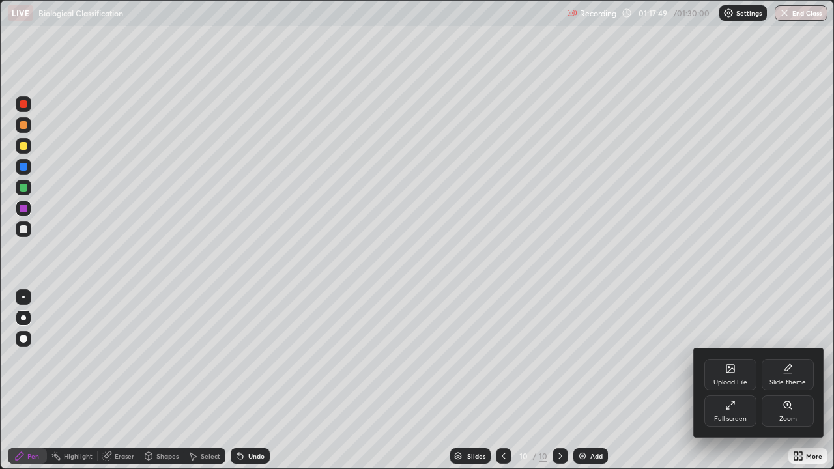
click at [732, 386] on div "Full screen" at bounding box center [730, 411] width 52 height 31
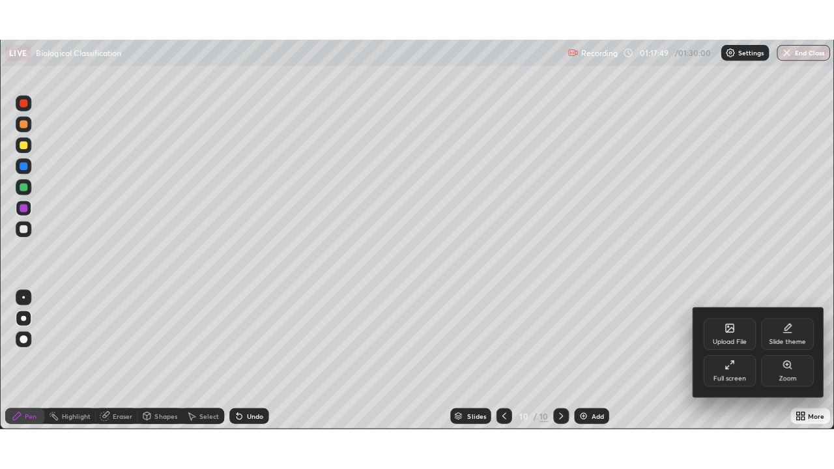
scroll to position [64775, 64333]
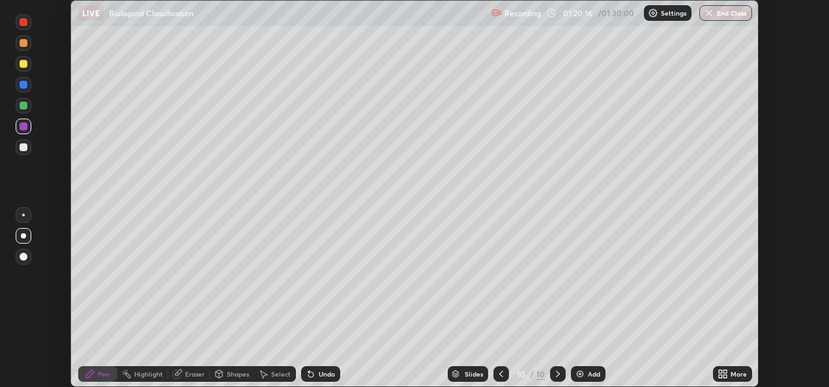
click at [588, 371] on div "Add" at bounding box center [594, 374] width 12 height 7
click at [727, 374] on icon at bounding box center [722, 374] width 10 height 10
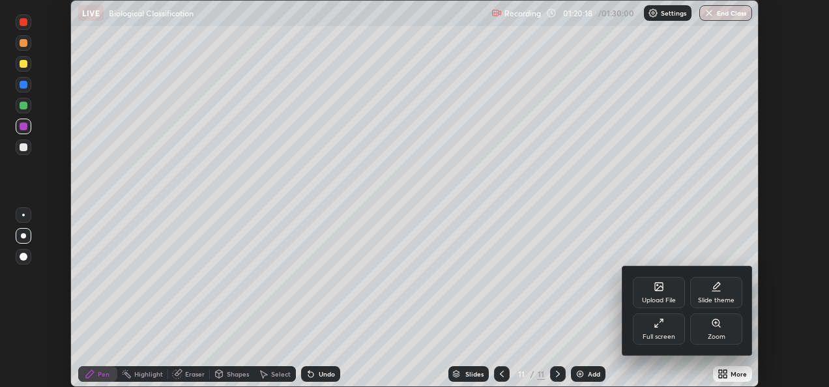
click at [659, 327] on icon at bounding box center [659, 323] width 10 height 10
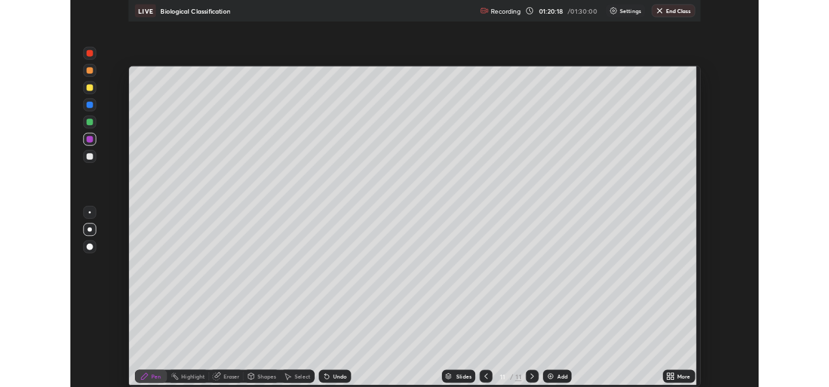
scroll to position [469, 834]
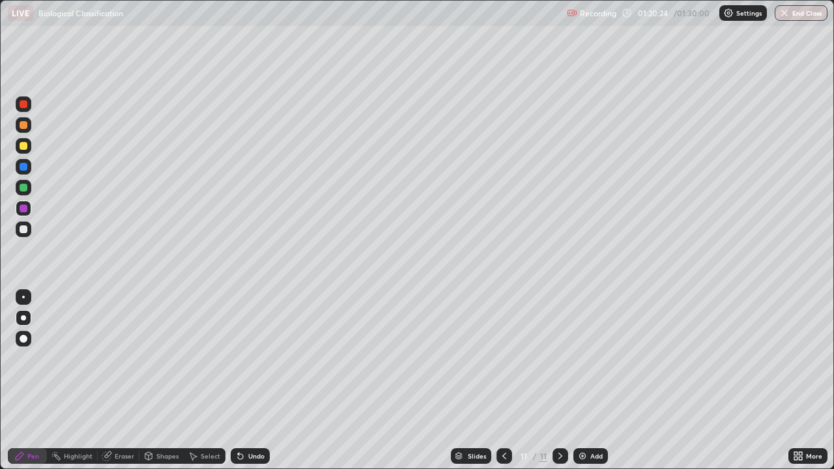
click at [29, 169] on div at bounding box center [24, 167] width 16 height 16
click at [29, 187] on div at bounding box center [24, 188] width 16 height 16
click at [28, 130] on div at bounding box center [24, 125] width 16 height 16
click at [24, 209] on div at bounding box center [24, 209] width 8 height 8
click at [27, 237] on div at bounding box center [24, 230] width 16 height 16
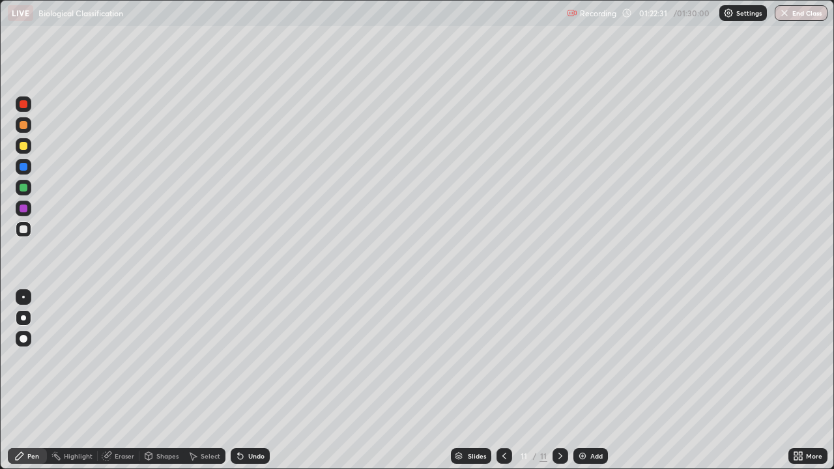
click at [25, 109] on div at bounding box center [24, 104] width 16 height 16
click at [24, 207] on div at bounding box center [24, 209] width 8 height 8
click at [26, 233] on div at bounding box center [24, 229] width 8 height 8
click at [787, 16] on img "button" at bounding box center [785, 13] width 10 height 10
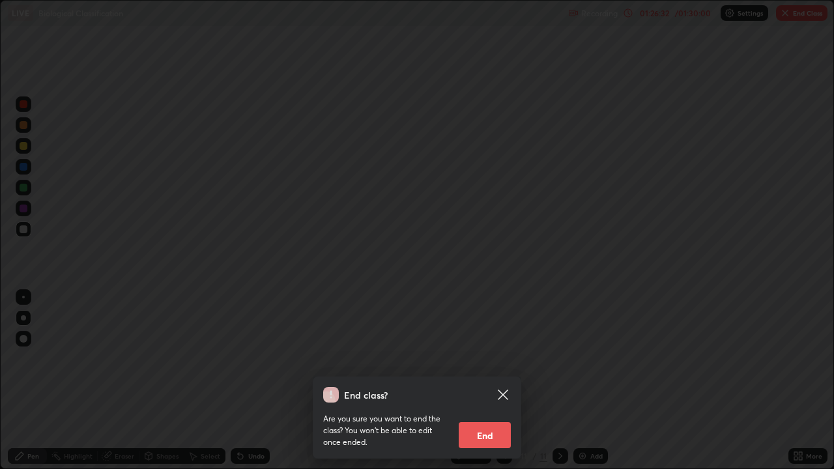
click at [498, 386] on button "End" at bounding box center [485, 435] width 52 height 26
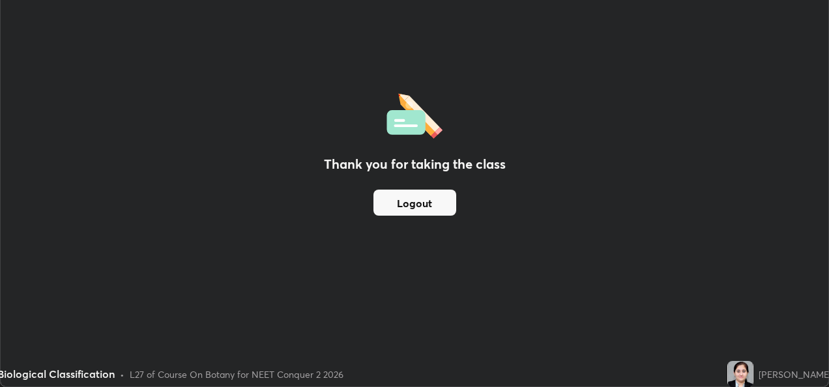
scroll to position [64775, 64333]
